Goal: Check status: Check status

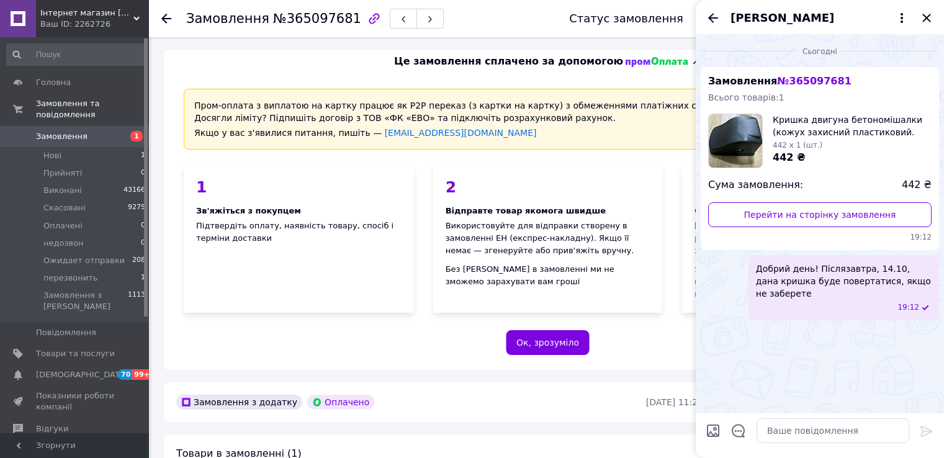
scroll to position [435, 0]
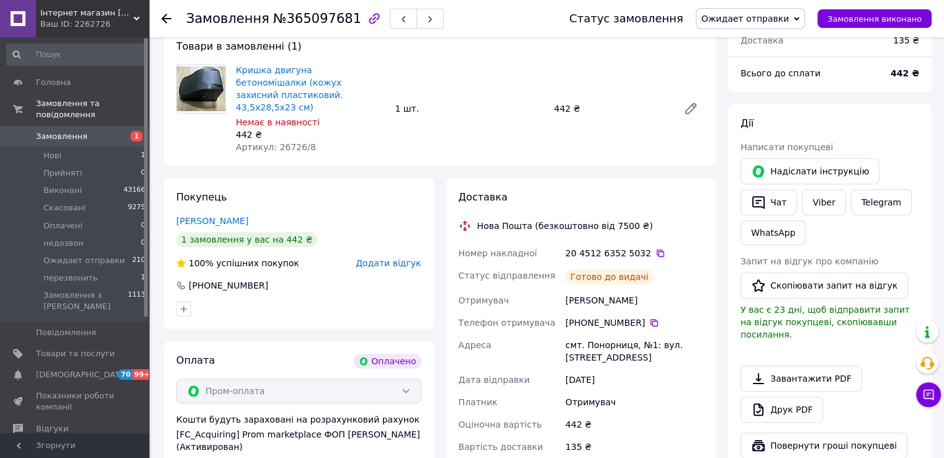
scroll to position [380, 0]
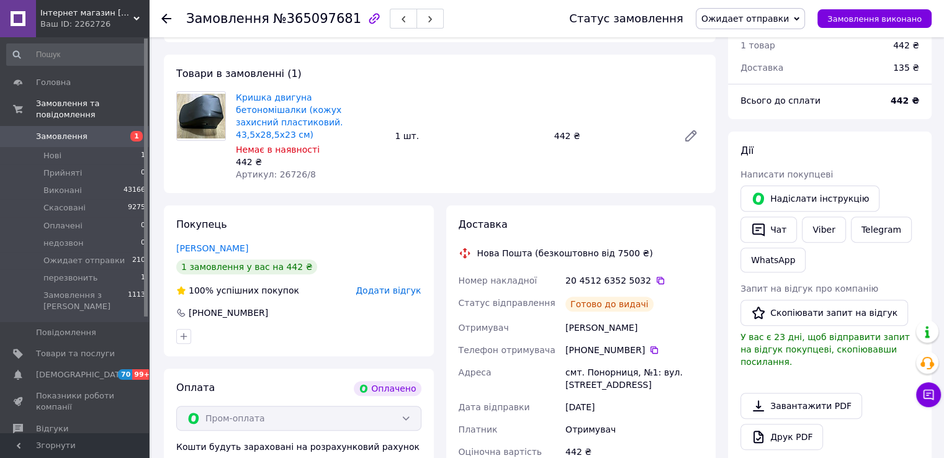
click at [49, 131] on span "Замовлення" at bounding box center [62, 136] width 52 height 11
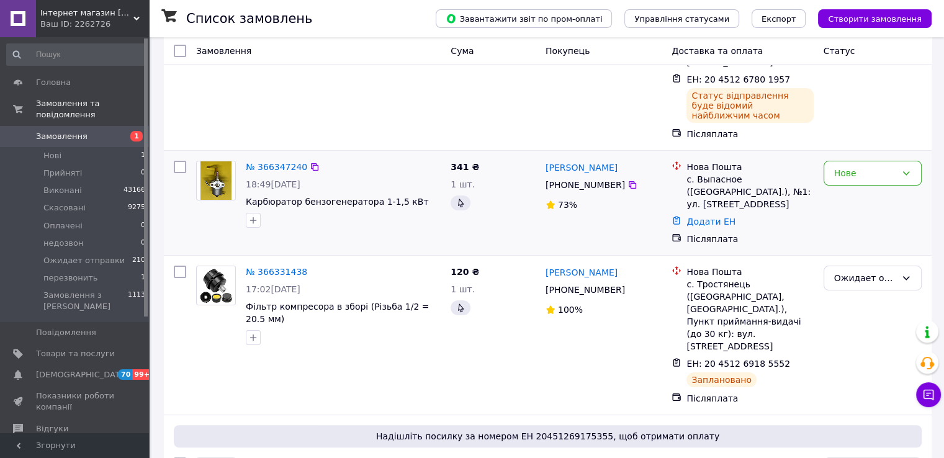
scroll to position [186, 0]
click at [83, 369] on span "[DEMOGRAPHIC_DATA]" at bounding box center [75, 374] width 79 height 11
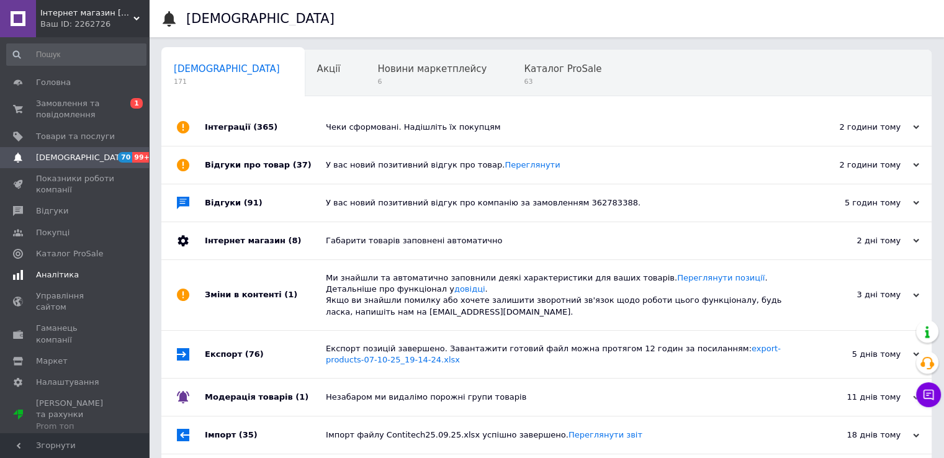
click at [60, 280] on span "Аналітика" at bounding box center [57, 274] width 43 height 11
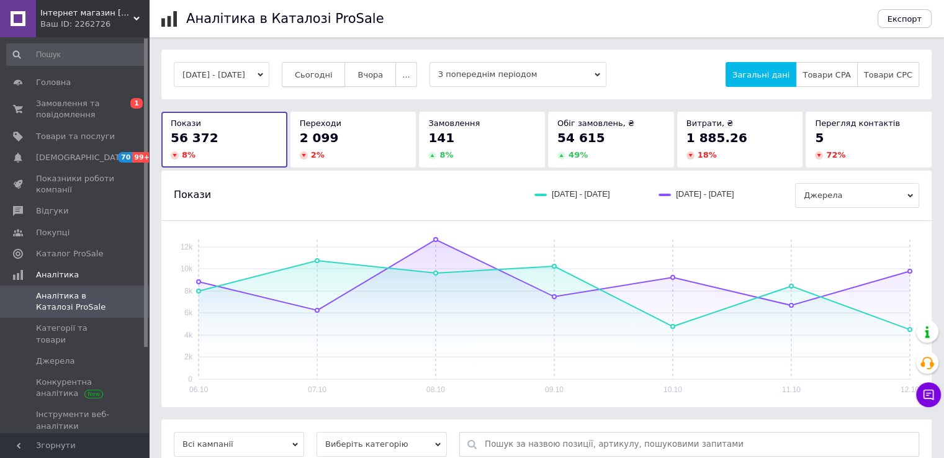
click at [322, 74] on span "Сьогодні" at bounding box center [314, 74] width 38 height 9
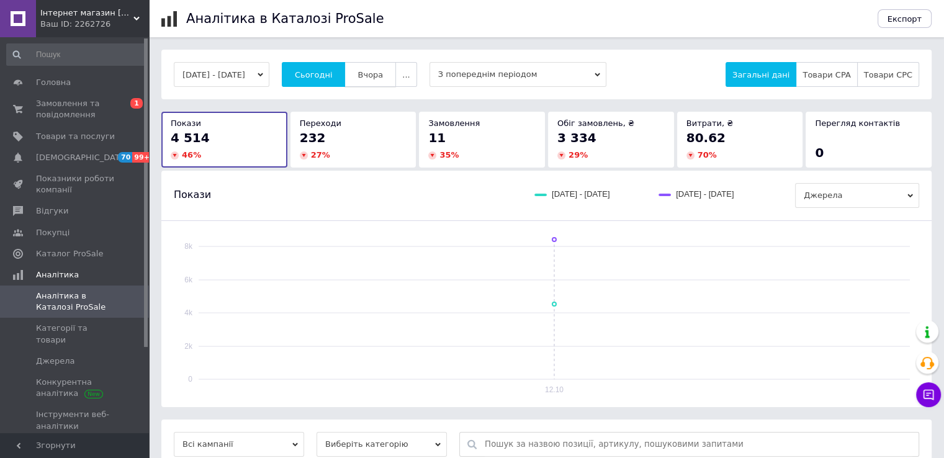
click at [382, 70] on span "Вчора" at bounding box center [370, 74] width 25 height 9
